Goal: Task Accomplishment & Management: Manage account settings

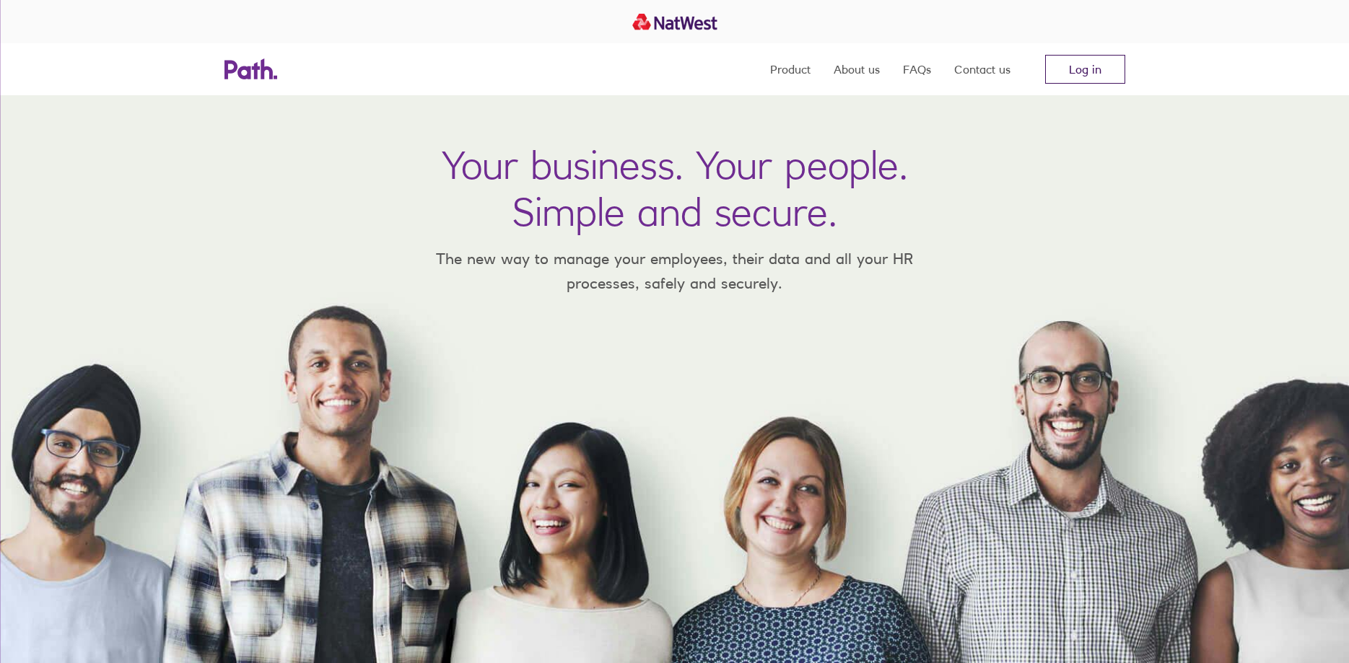
click at [1083, 67] on link "Log in" at bounding box center [1085, 69] width 80 height 29
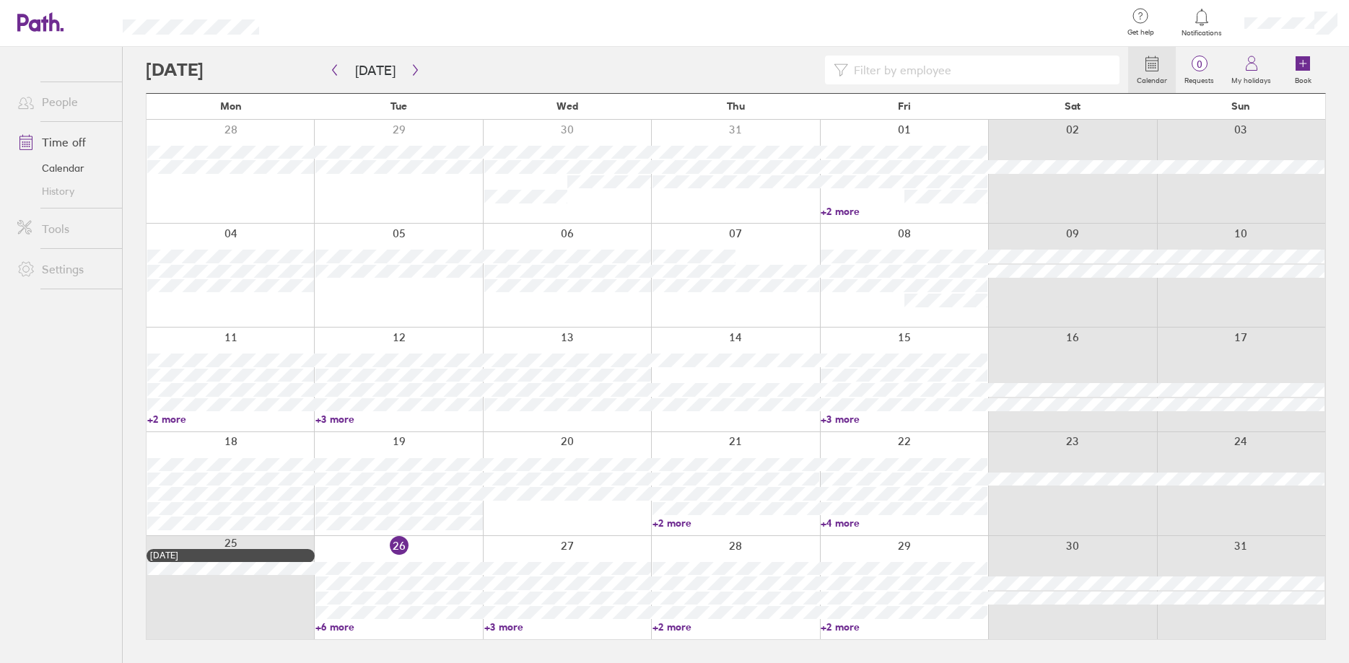
click at [502, 628] on link "+3 more" at bounding box center [567, 627] width 167 height 13
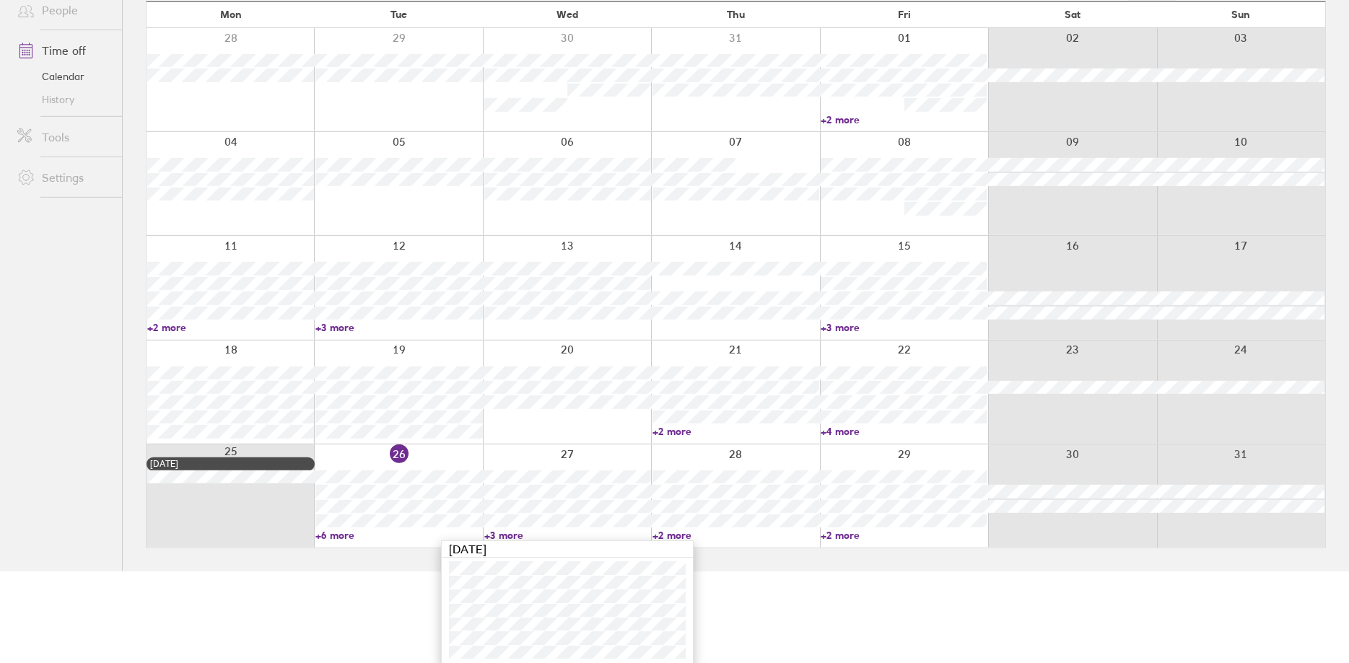
scroll to position [95, 0]
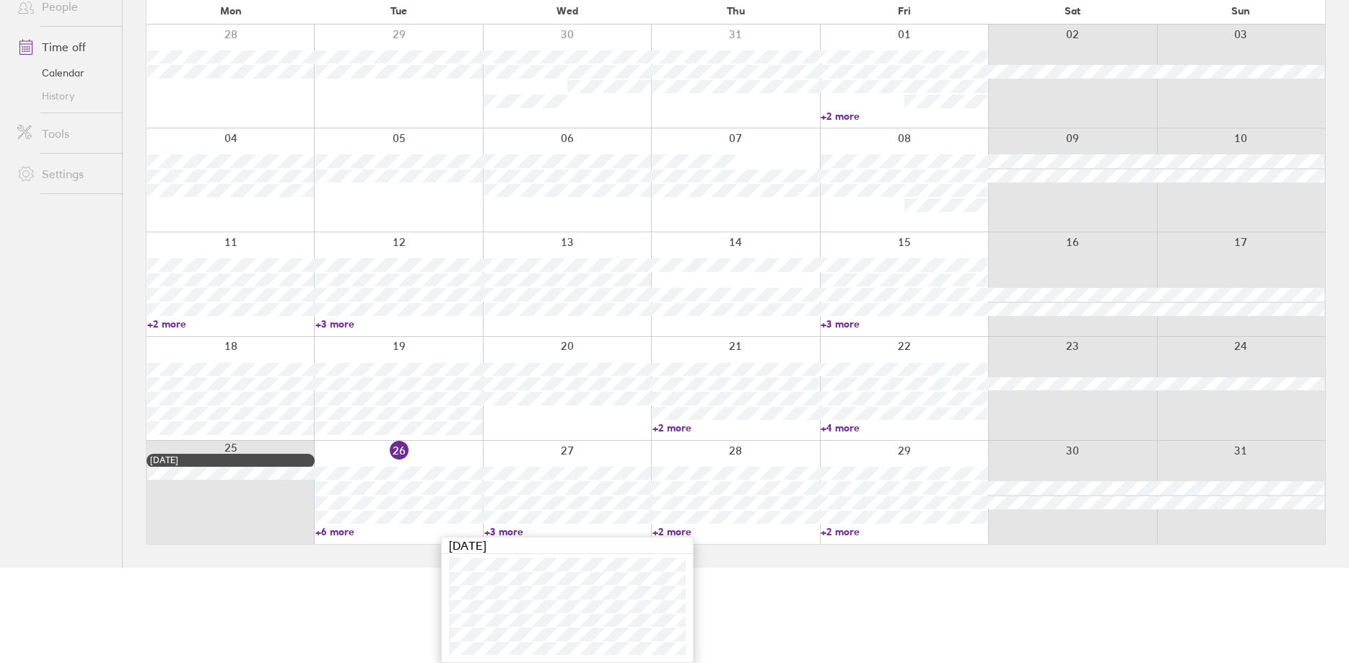
click at [675, 529] on link "+2 more" at bounding box center [735, 531] width 167 height 13
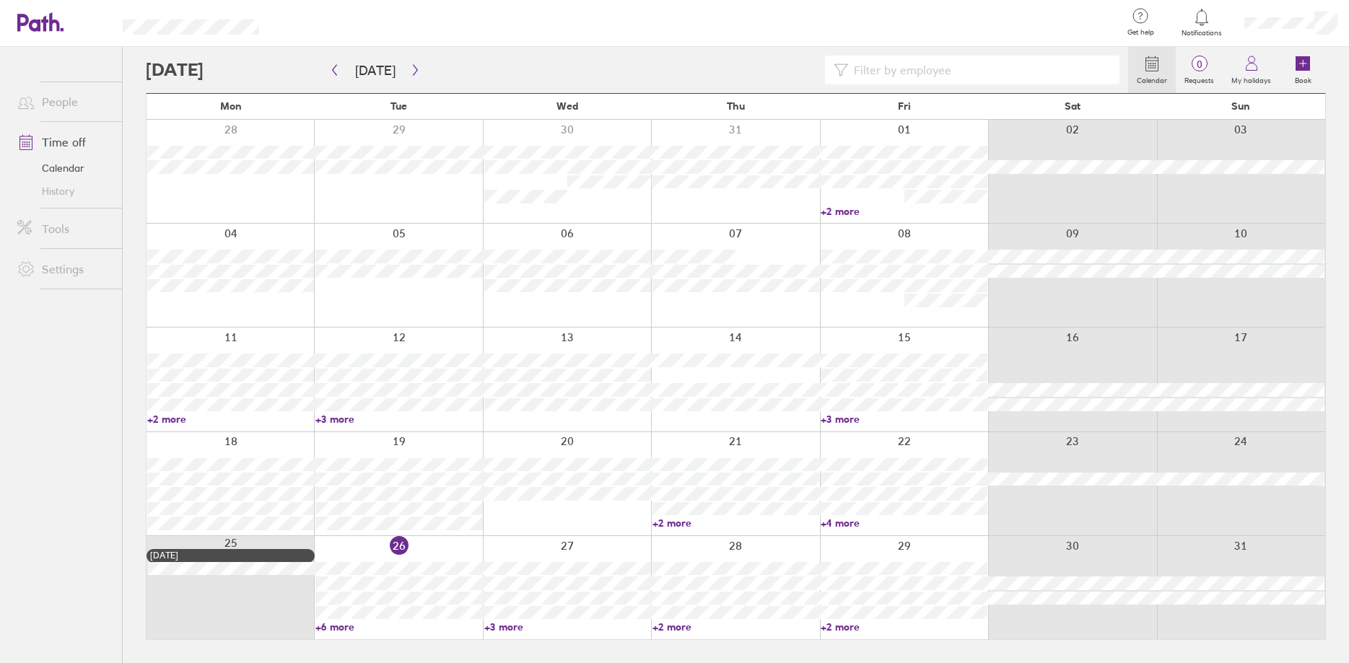
scroll to position [0, 0]
click at [681, 627] on link "+2 more" at bounding box center [735, 627] width 167 height 13
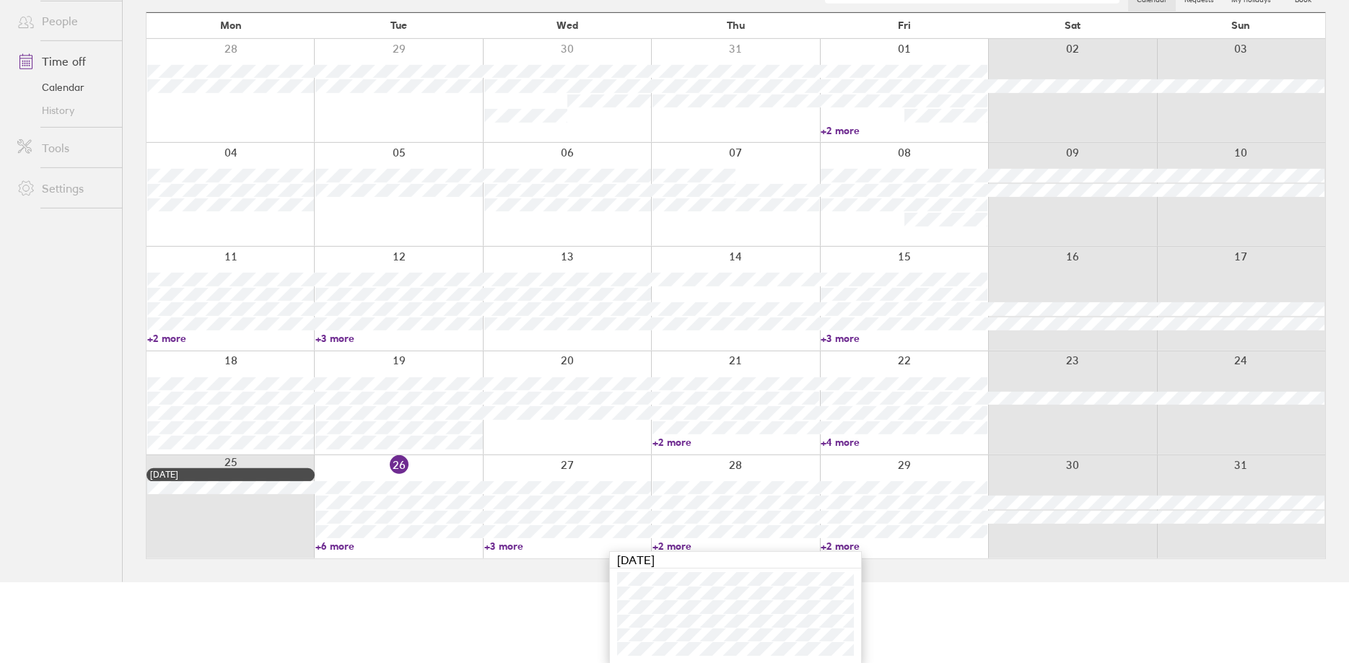
scroll to position [82, 0]
click at [854, 545] on link "+2 more" at bounding box center [904, 545] width 167 height 13
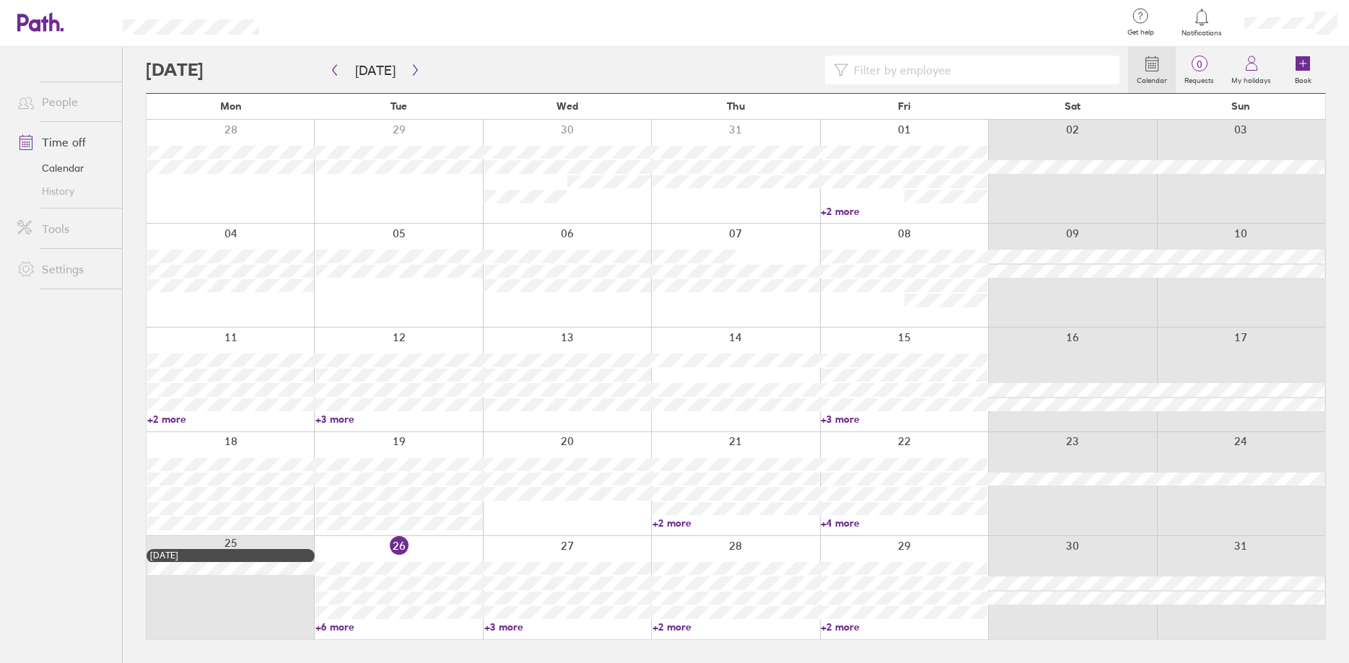
scroll to position [0, 0]
click at [852, 628] on link "+2 more" at bounding box center [904, 627] width 167 height 13
click at [413, 71] on icon "button" at bounding box center [415, 70] width 4 height 11
